Goal: Information Seeking & Learning: Learn about a topic

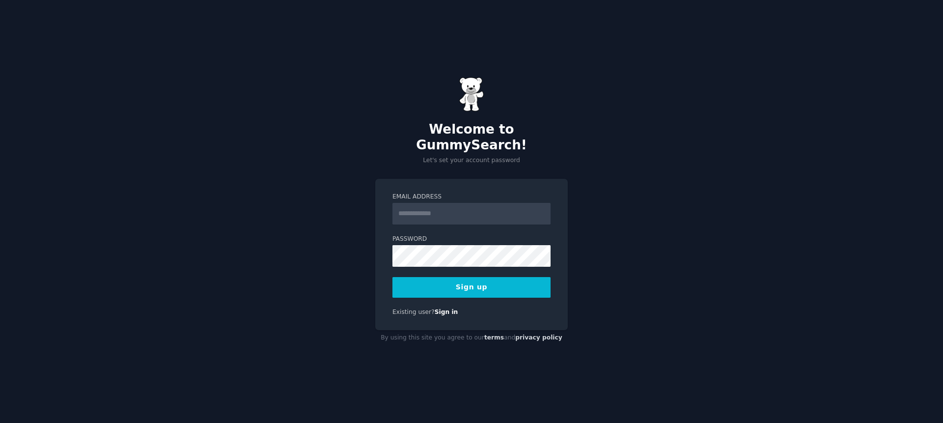
click at [454, 209] on input "Email Address" at bounding box center [471, 214] width 158 height 22
type input "**********"
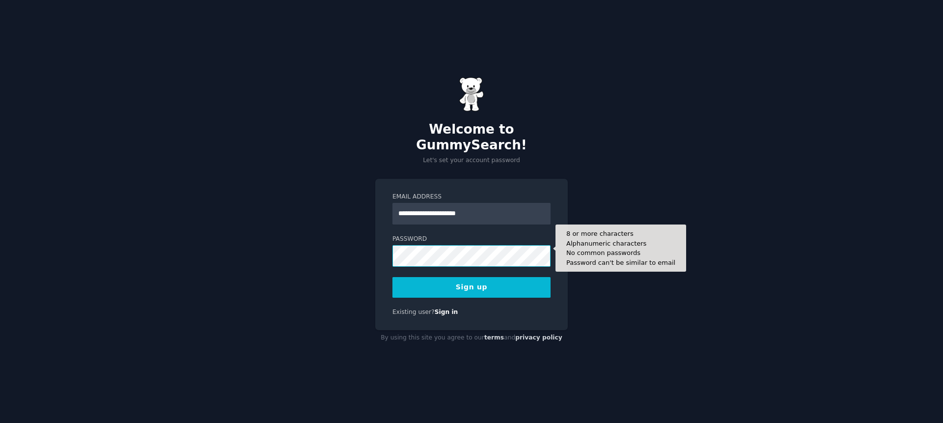
click at [392, 277] on button "Sign up" at bounding box center [471, 287] width 158 height 21
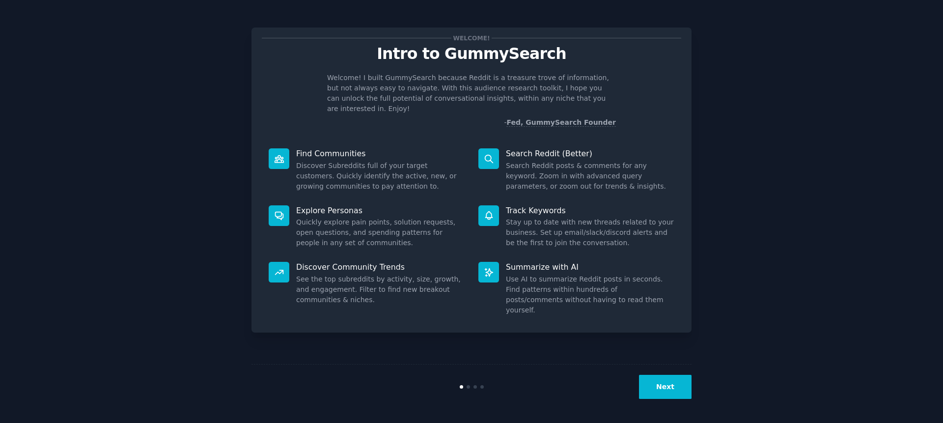
click at [659, 391] on button "Next" at bounding box center [665, 387] width 53 height 24
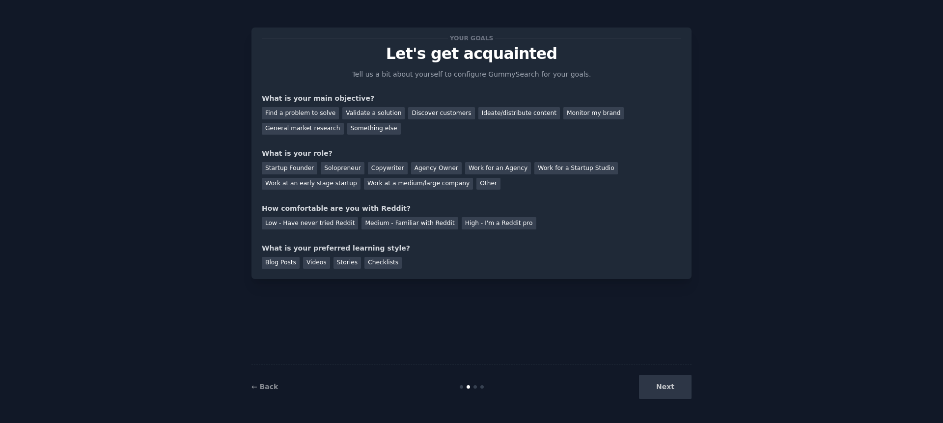
click at [663, 389] on div "Next" at bounding box center [618, 387] width 147 height 24
click at [286, 112] on div "Find a problem to solve" at bounding box center [300, 113] width 77 height 12
click at [334, 168] on div "Solopreneur" at bounding box center [342, 168] width 43 height 12
click at [402, 224] on div "Medium - Familiar with Reddit" at bounding box center [409, 223] width 96 height 12
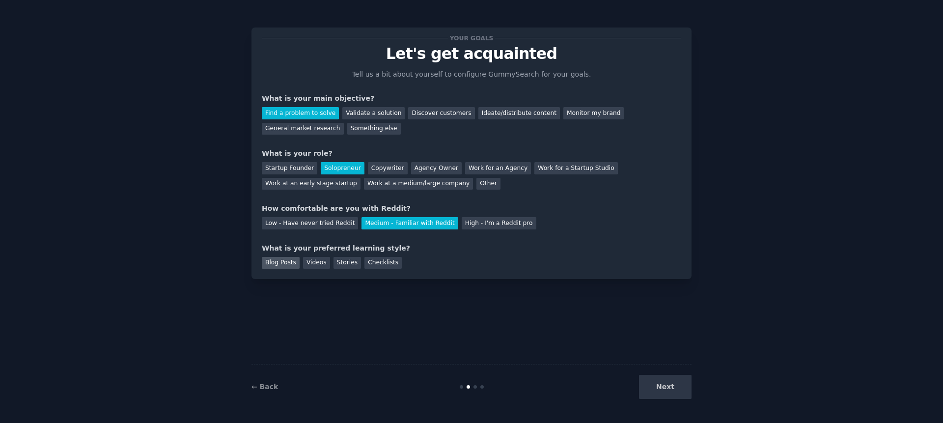
click at [282, 266] on div "Blog Posts" at bounding box center [281, 263] width 38 height 12
click at [312, 265] on div "Videos" at bounding box center [316, 263] width 27 height 12
click at [276, 262] on div "Blog Posts" at bounding box center [281, 263] width 38 height 12
click at [673, 386] on button "Next" at bounding box center [665, 387] width 53 height 24
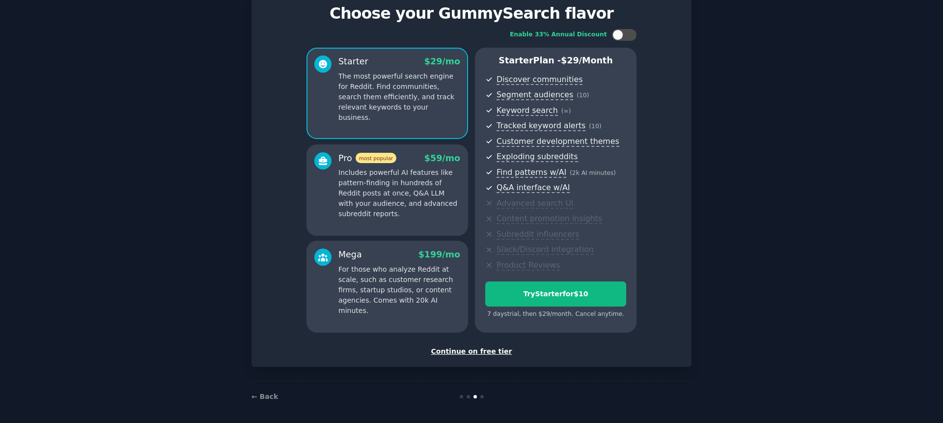
scroll to position [39, 0]
click at [470, 354] on div "Continue on free tier" at bounding box center [471, 352] width 419 height 10
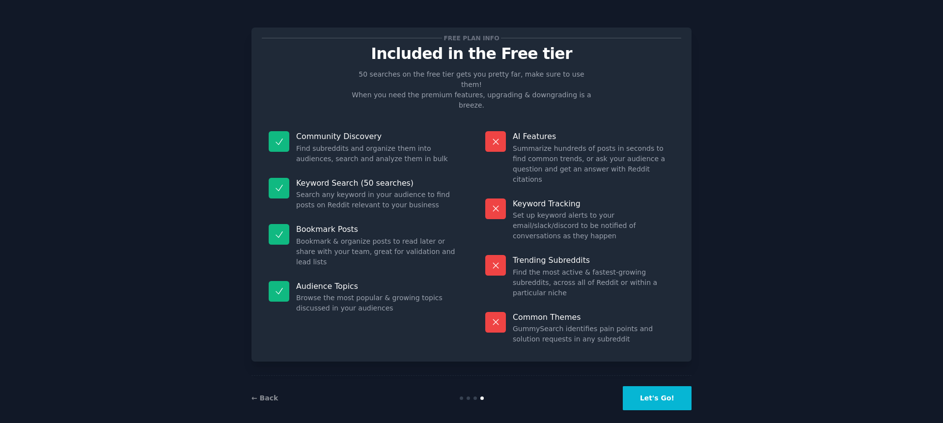
click at [670, 393] on button "Let's Go!" at bounding box center [657, 398] width 69 height 24
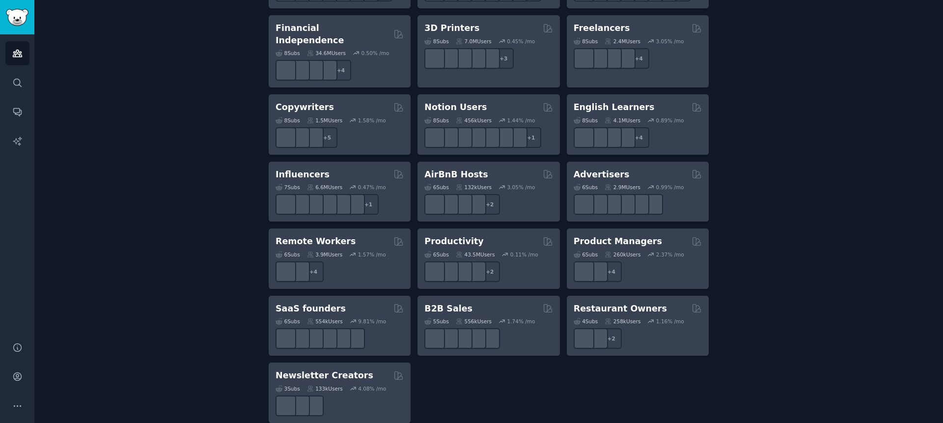
scroll to position [710, 0]
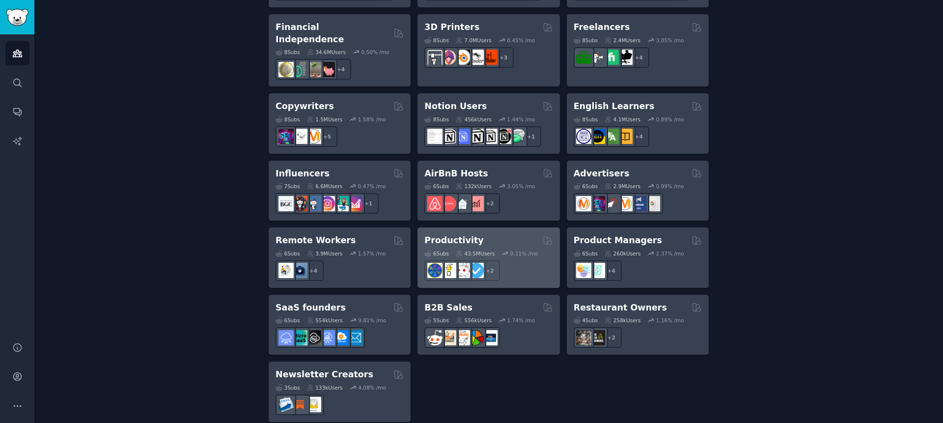
click at [524, 234] on div "Productivity" at bounding box center [488, 240] width 128 height 12
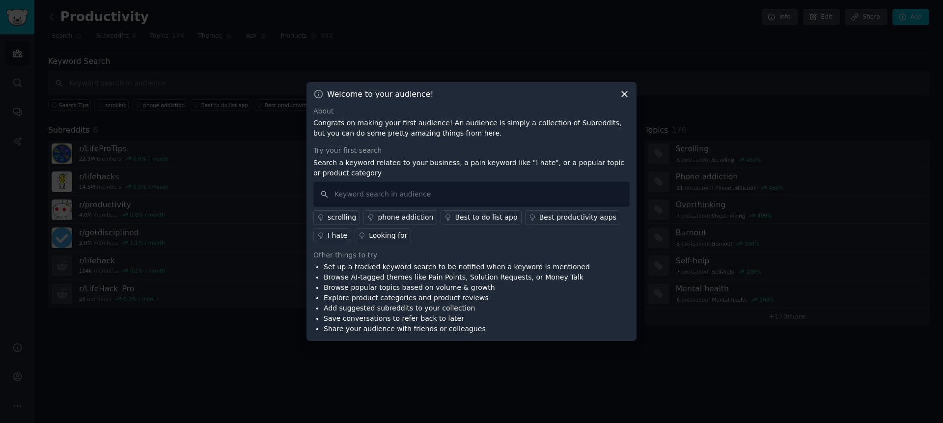
click at [624, 93] on icon at bounding box center [624, 93] width 5 height 5
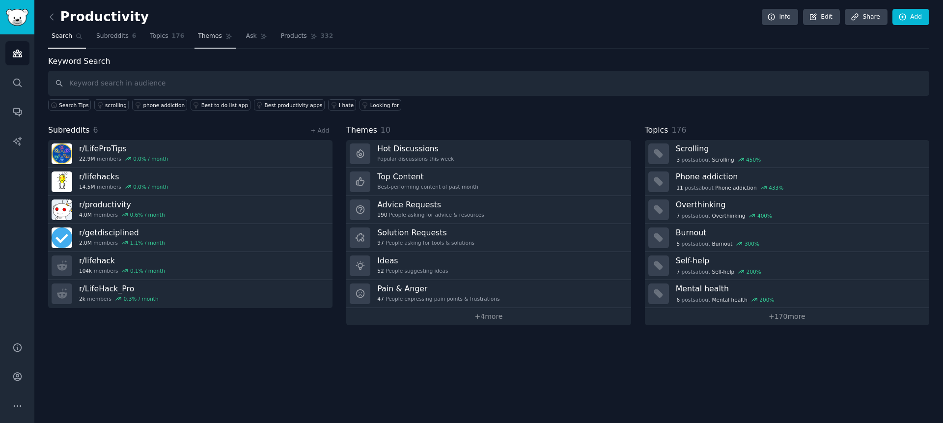
click at [205, 40] on span "Themes" at bounding box center [210, 36] width 24 height 9
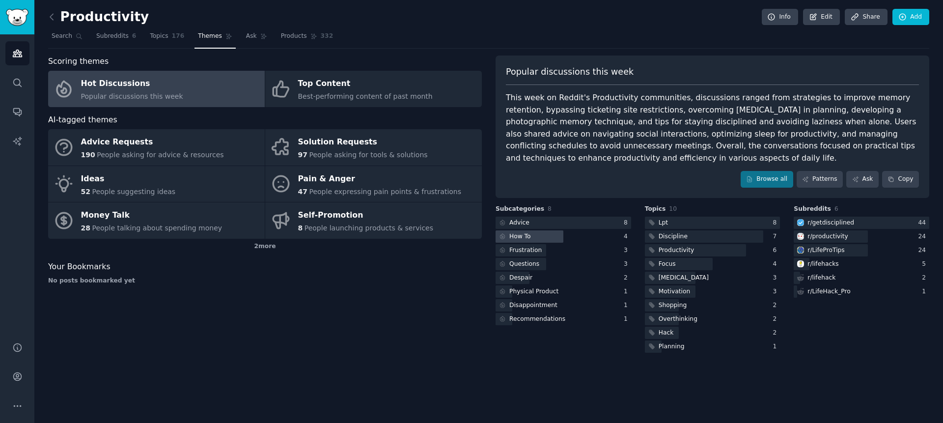
click at [546, 239] on div at bounding box center [530, 236] width 68 height 12
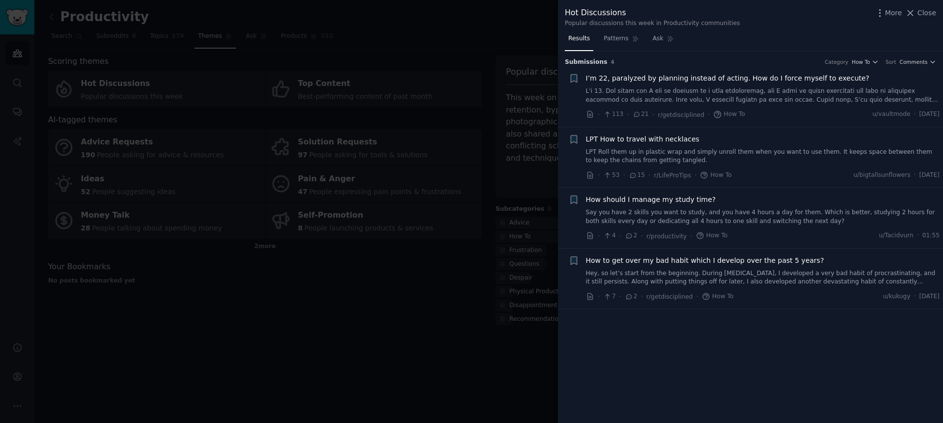
click at [816, 278] on link "Hey, so let’s start from the beginning. During [MEDICAL_DATA], I developed a ve…" at bounding box center [763, 277] width 354 height 17
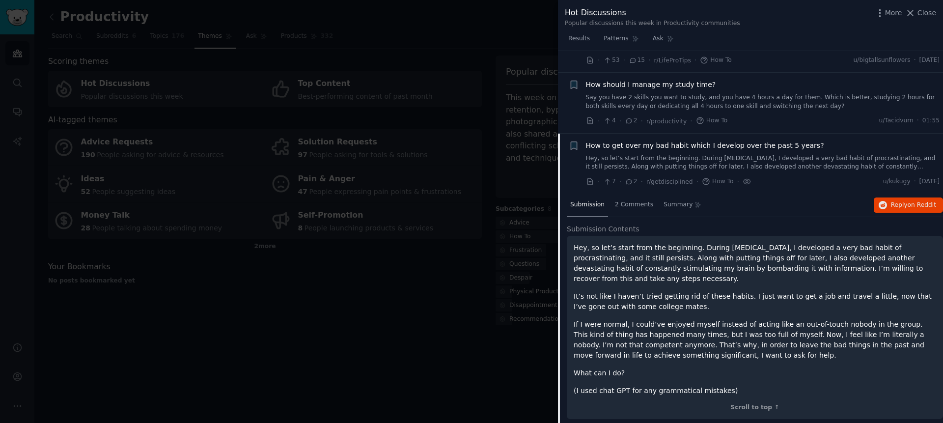
scroll to position [121, 0]
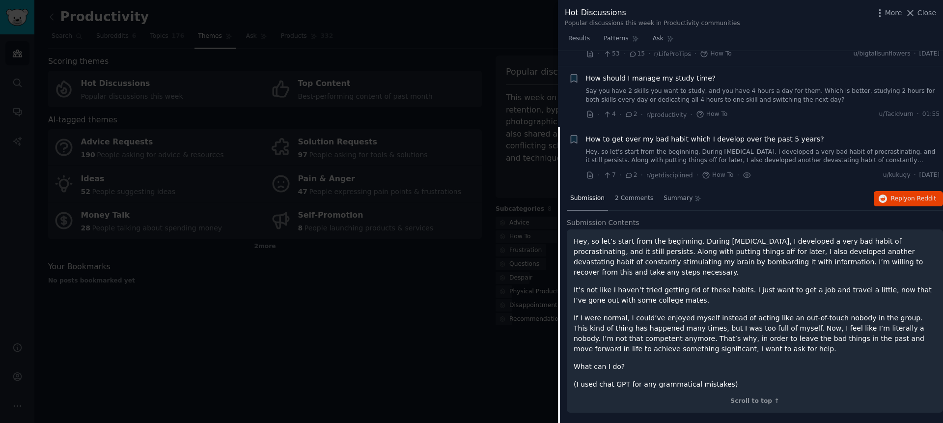
click at [440, 292] on div at bounding box center [471, 211] width 943 height 423
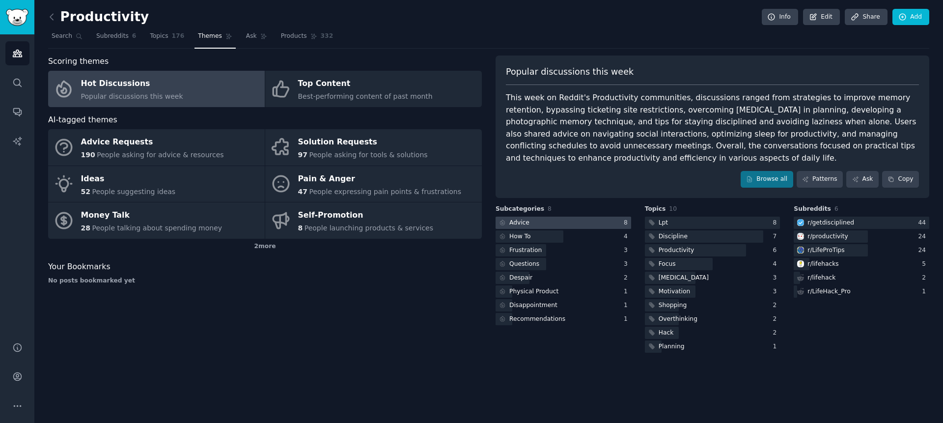
click at [551, 225] on div at bounding box center [564, 223] width 136 height 12
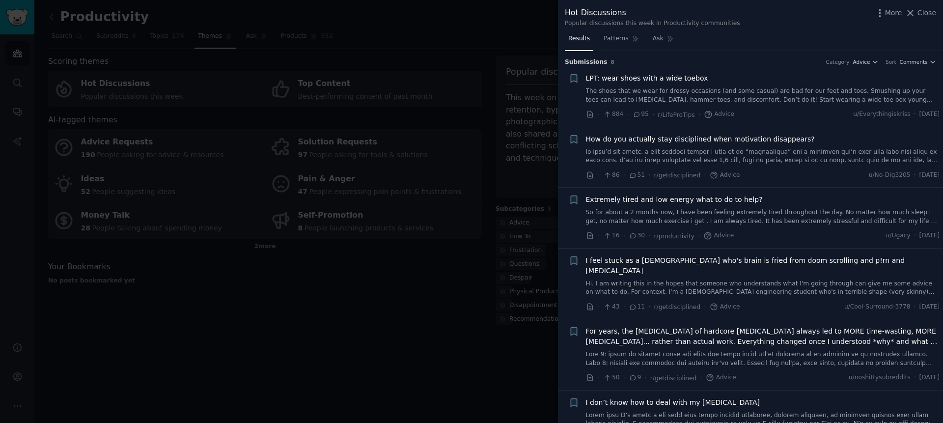
scroll to position [139, 0]
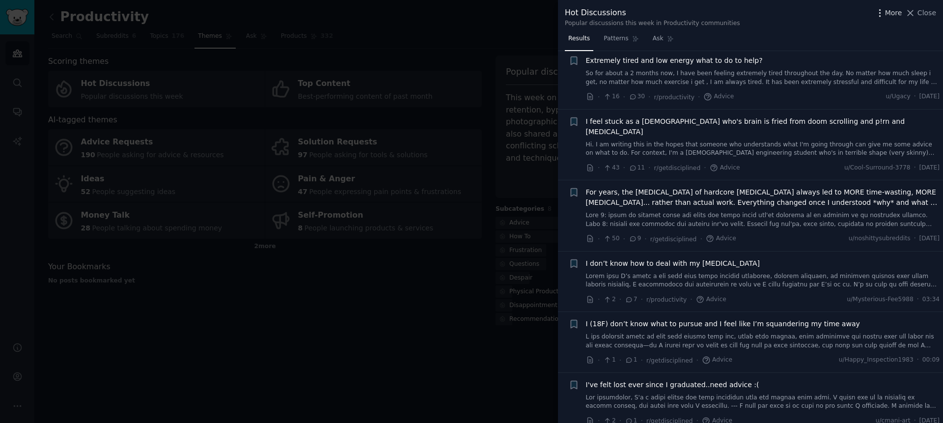
click at [896, 15] on span "More" at bounding box center [893, 13] width 17 height 10
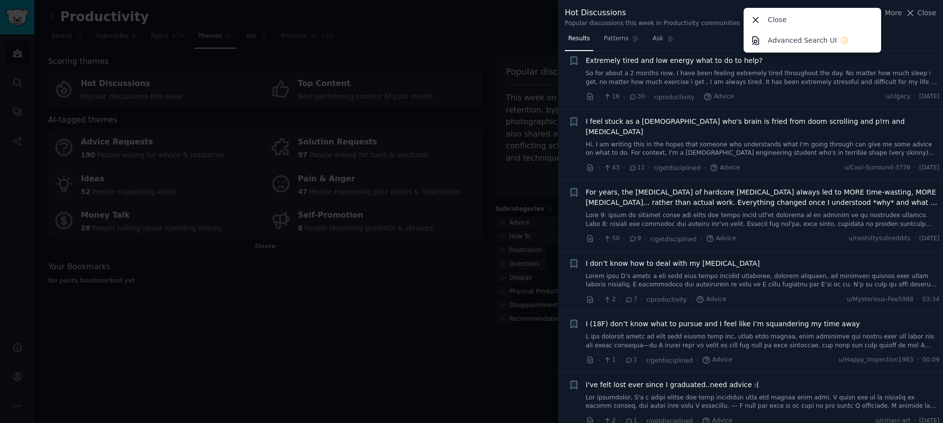
click at [905, 33] on div "Results Patterns Ask" at bounding box center [750, 41] width 385 height 20
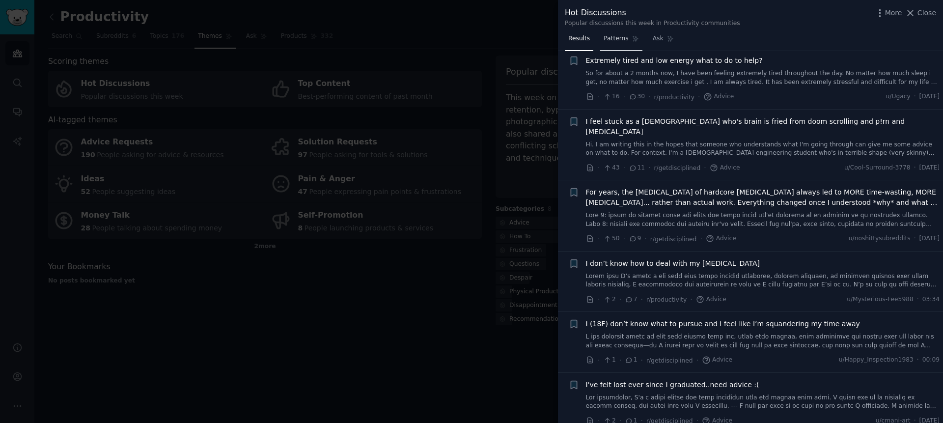
click at [610, 34] on span "Patterns" at bounding box center [616, 38] width 25 height 9
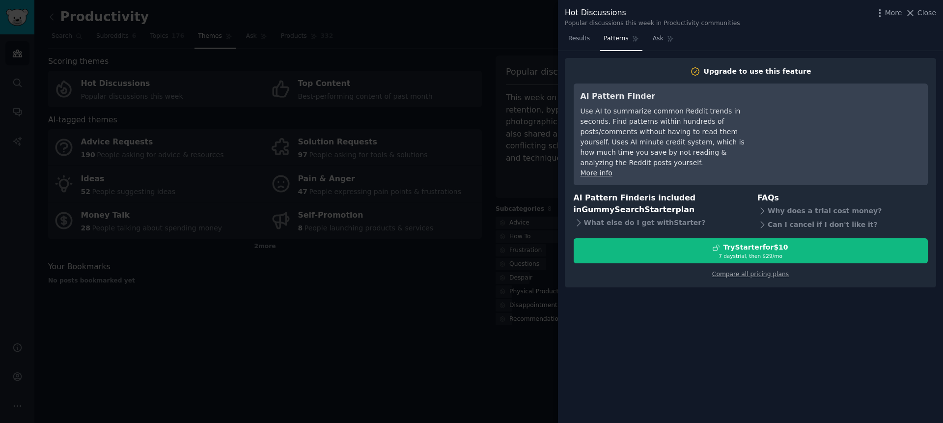
click at [404, 317] on div at bounding box center [471, 211] width 943 height 423
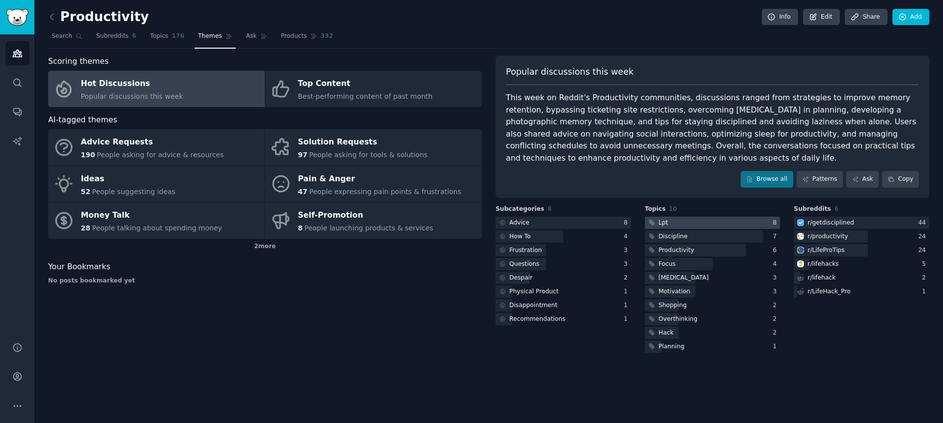
click at [702, 221] on div at bounding box center [713, 223] width 136 height 12
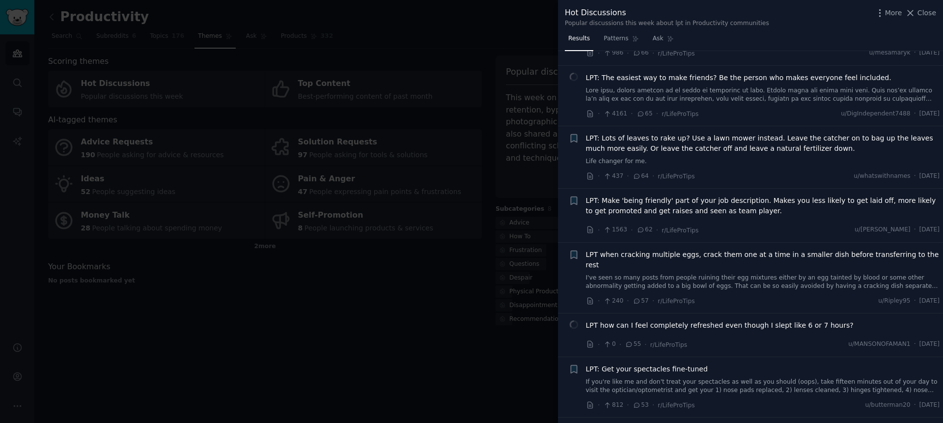
scroll to position [1309, 0]
